Goal: Find specific page/section

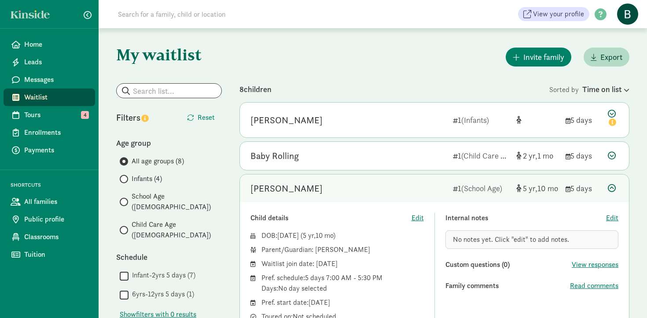
scroll to position [112, 0]
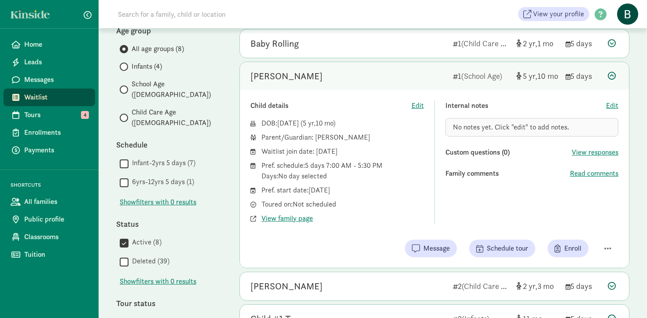
click at [35, 98] on span "Waitlist" at bounding box center [56, 97] width 64 height 11
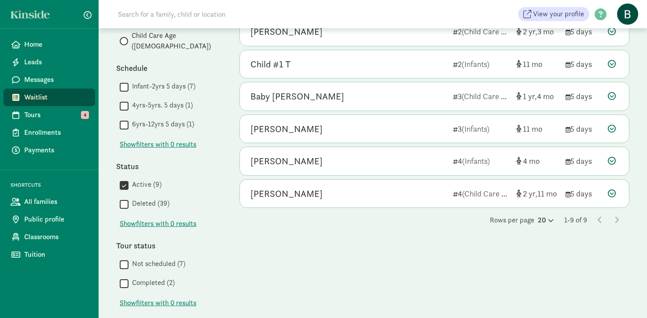
scroll to position [212, 0]
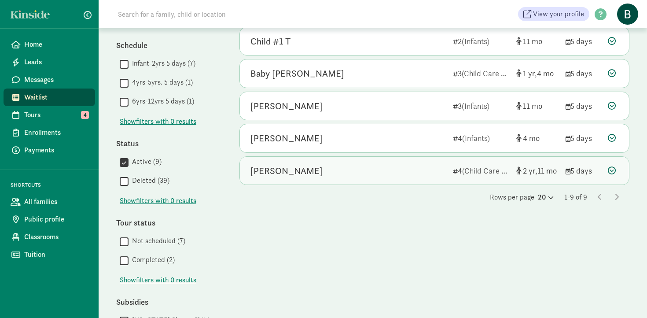
click at [268, 172] on div "Pierce Bass" at bounding box center [286, 171] width 72 height 14
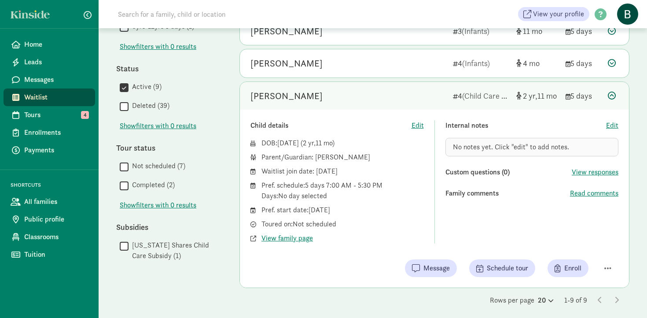
scroll to position [289, 0]
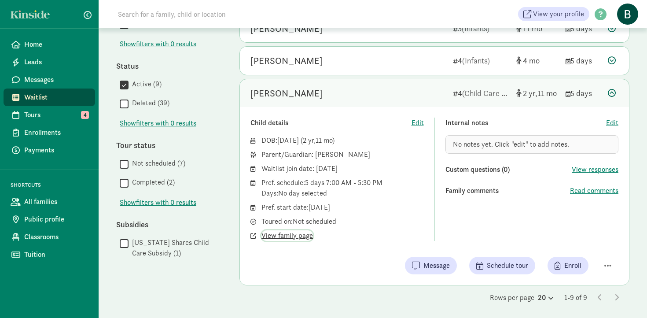
click at [299, 238] on span "View family page" at bounding box center [286, 235] width 51 height 11
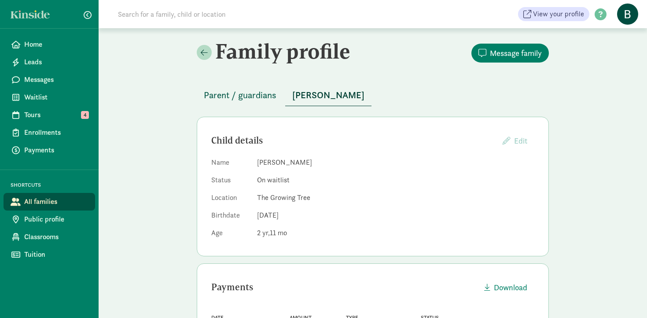
click at [246, 98] on span "Parent / guardians" at bounding box center [240, 95] width 73 height 14
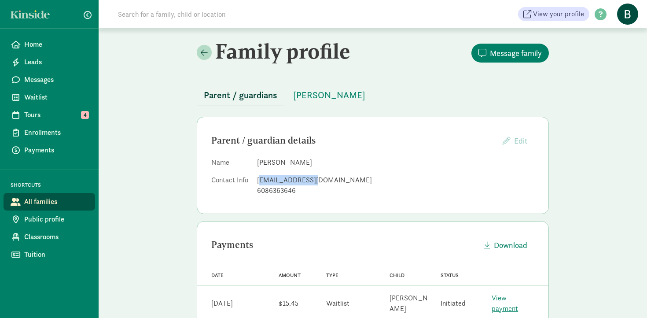
drag, startPoint x: 259, startPoint y: 180, endPoint x: 306, endPoint y: 178, distance: 47.6
click at [307, 179] on div "[EMAIL_ADDRESS][DOMAIN_NAME]" at bounding box center [395, 180] width 277 height 11
click at [310, 164] on dd "[PERSON_NAME]" at bounding box center [395, 162] width 277 height 11
drag, startPoint x: 257, startPoint y: 180, endPoint x: 319, endPoint y: 180, distance: 62.5
click at [319, 180] on div "[EMAIL_ADDRESS][DOMAIN_NAME]" at bounding box center [395, 180] width 277 height 11
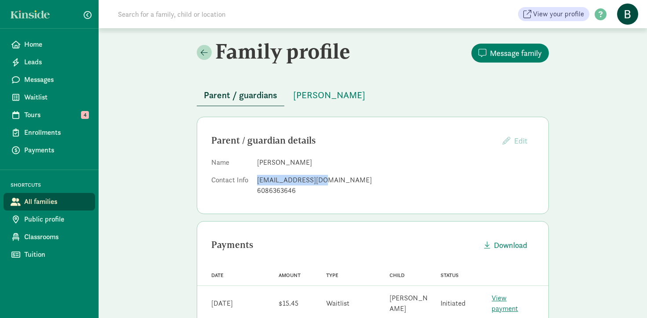
copy div "[EMAIL_ADDRESS][DOMAIN_NAME]"
